Goal: Task Accomplishment & Management: Manage account settings

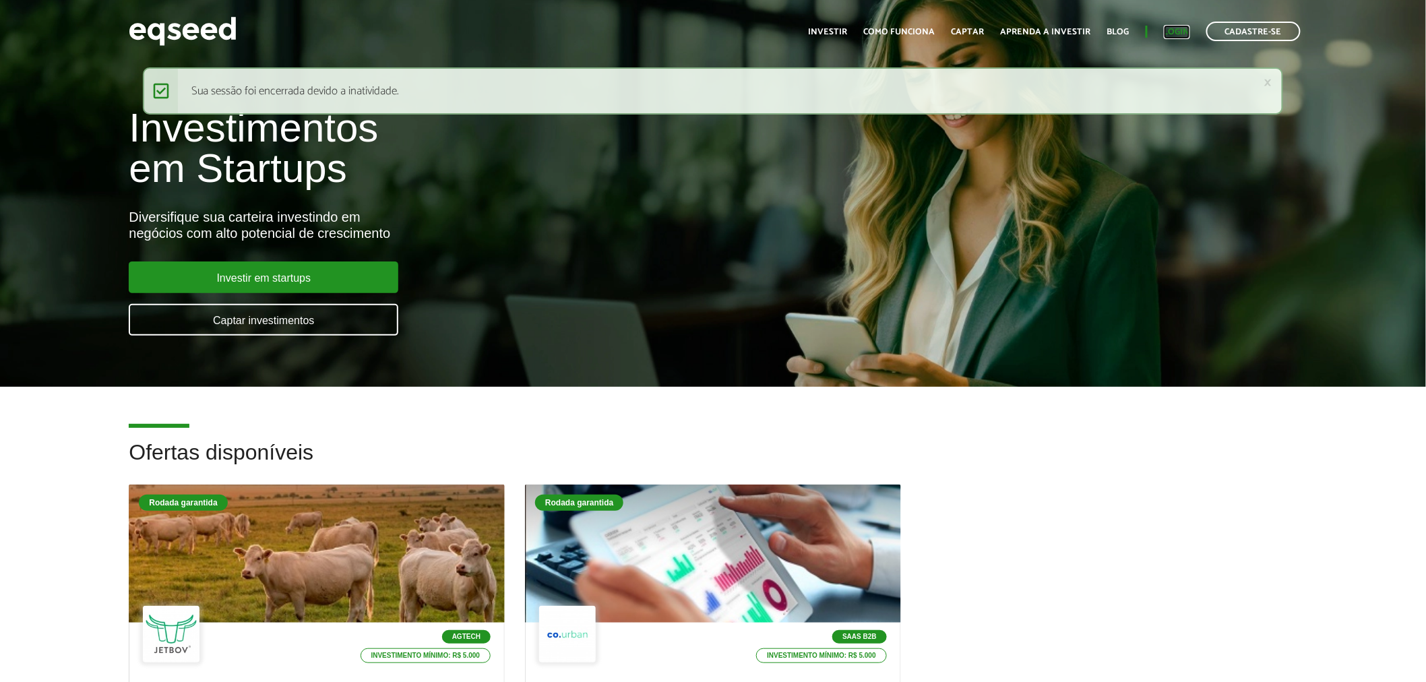
click at [1178, 31] on link "Login" at bounding box center [1177, 32] width 26 height 9
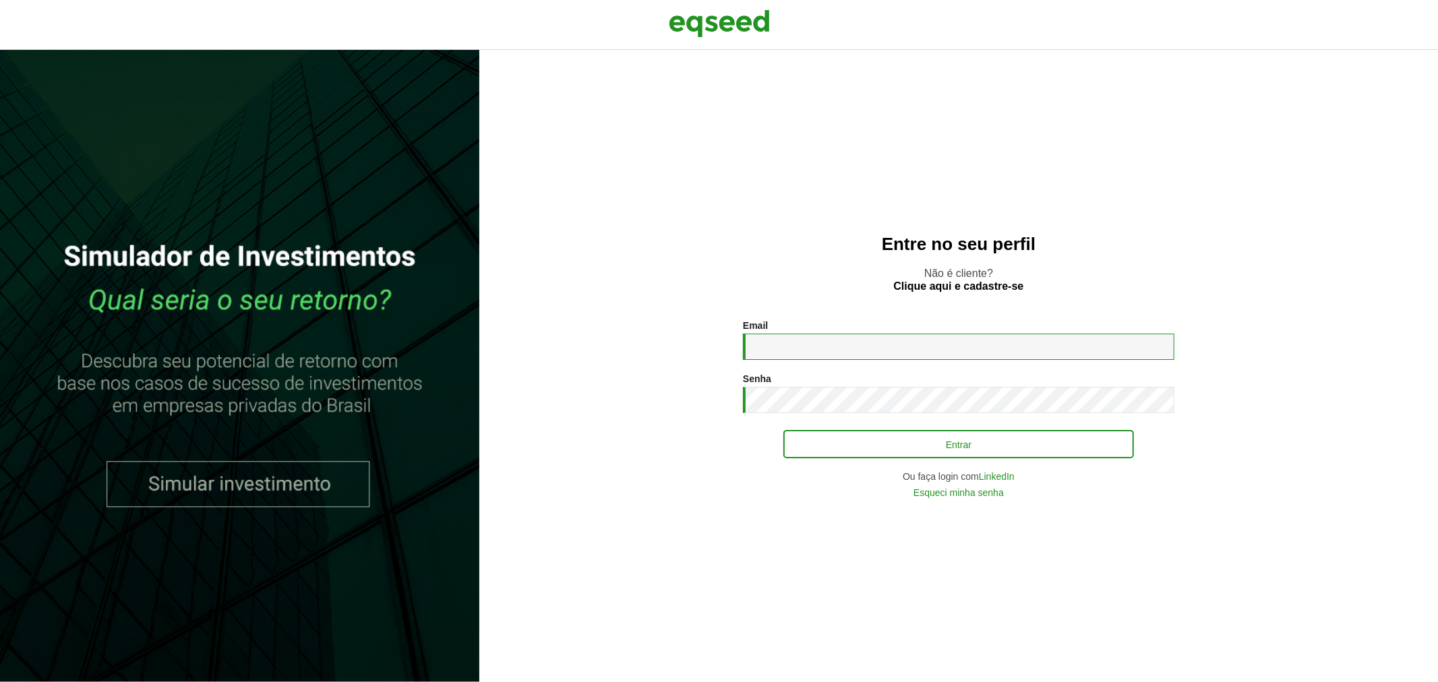
type input "**********"
click at [860, 446] on button "Entrar" at bounding box center [958, 444] width 351 height 26
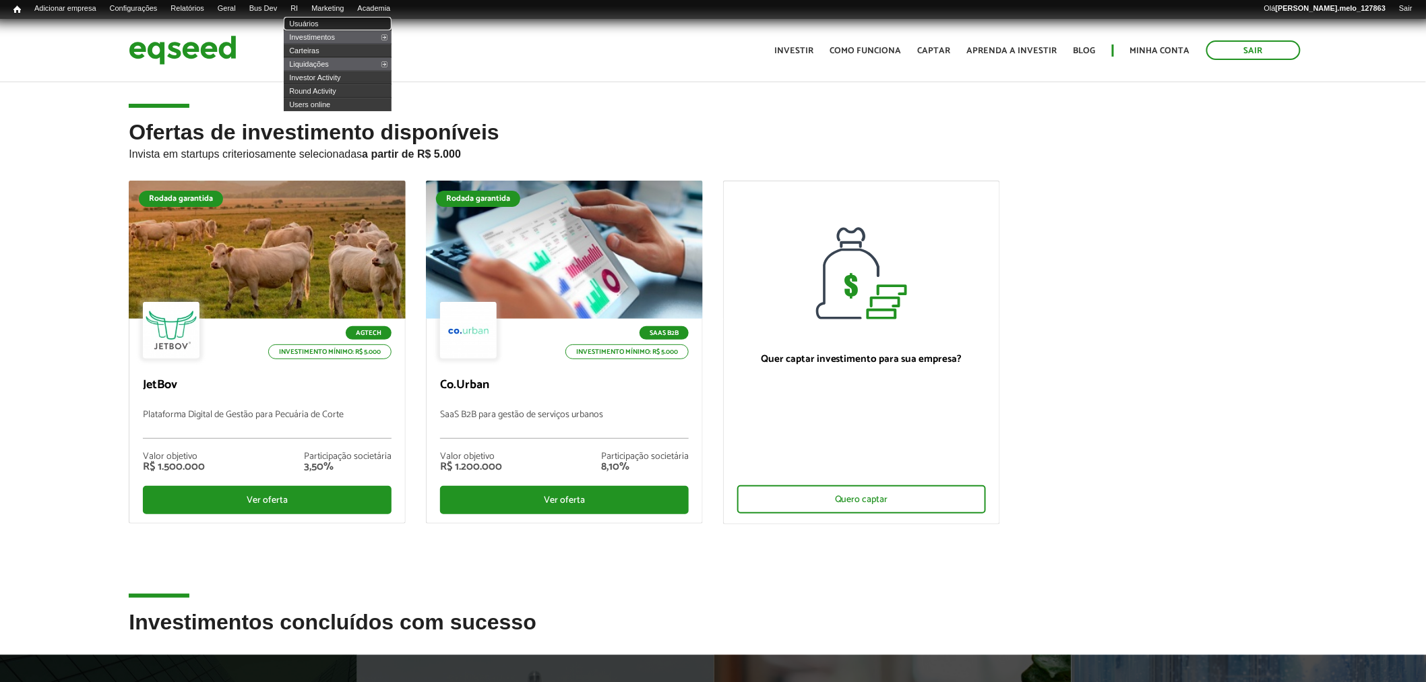
click at [321, 22] on link "Usuários" at bounding box center [338, 23] width 108 height 13
